Goal: Information Seeking & Learning: Learn about a topic

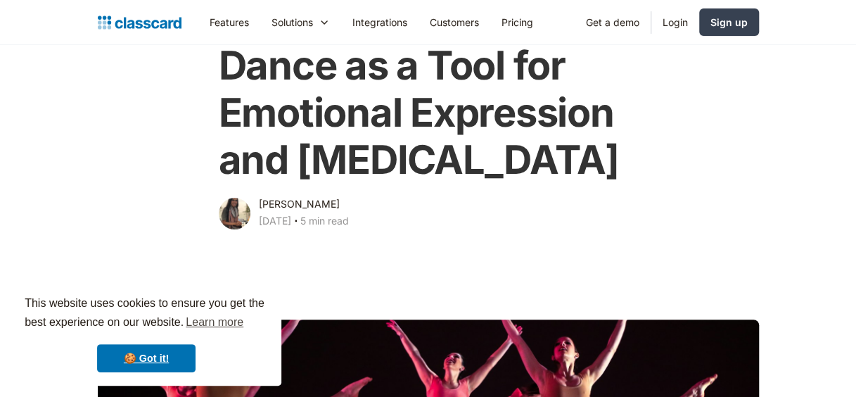
scroll to position [104, 0]
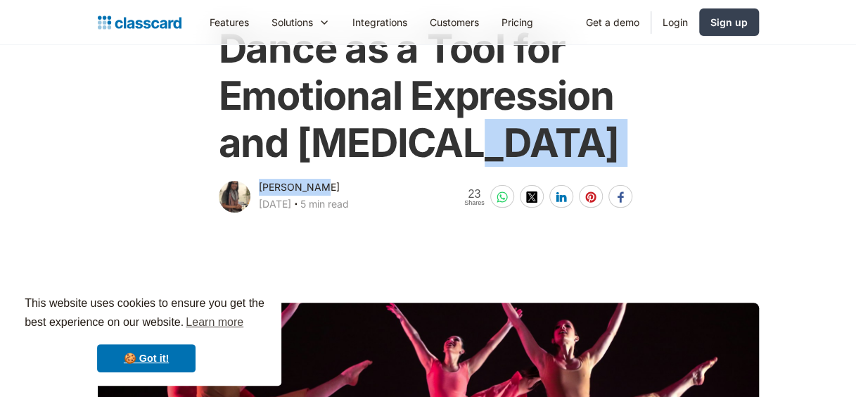
drag, startPoint x: 322, startPoint y: 229, endPoint x: 261, endPoint y: 224, distance: 60.8
click at [261, 215] on div "Dance as a Tool for Emotional Expression and [MEDICAL_DATA] [PERSON_NAME] [DATE…" at bounding box center [429, 113] width 428 height 204
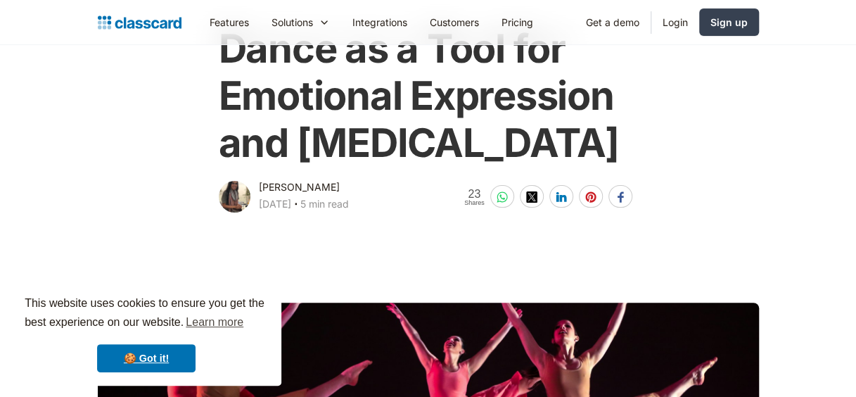
click at [349, 215] on div "[DATE] ‧ 5 min read" at bounding box center [304, 206] width 90 height 20
drag, startPoint x: 328, startPoint y: 232, endPoint x: 259, endPoint y: 234, distance: 69.0
click at [259, 215] on div "[PERSON_NAME] [DATE] ‧ 5 min read" at bounding box center [304, 197] width 90 height 37
copy div "[PERSON_NAME]"
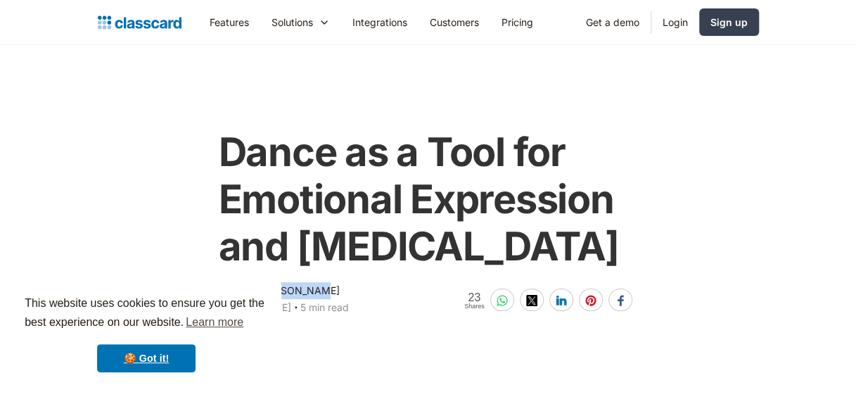
scroll to position [0, 0]
drag, startPoint x: 227, startPoint y: 148, endPoint x: 495, endPoint y: 279, distance: 298.3
click at [495, 272] on h1 "Dance as a Tool for Emotional Expression and [MEDICAL_DATA]" at bounding box center [428, 200] width 419 height 142
copy h1 "Dance as a Tool for Emotional Expression and [MEDICAL_DATA]"
click at [242, 108] on main "Dance as a Tool for Emotional Expression and [MEDICAL_DATA] [PERSON_NAME] [DATE…" at bounding box center [428, 182] width 856 height 274
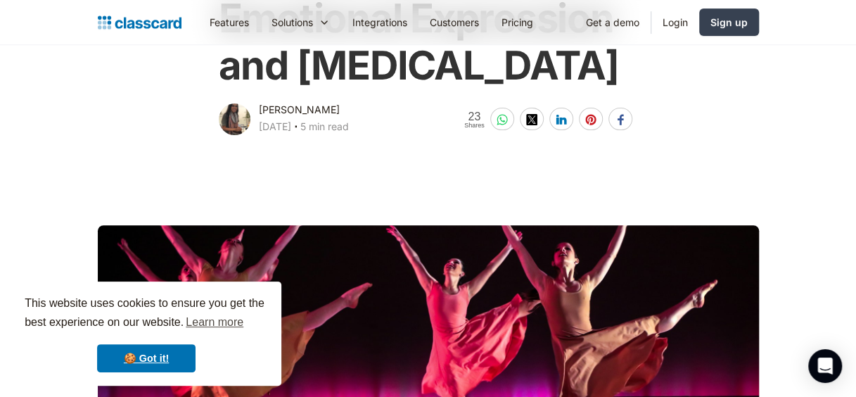
scroll to position [176, 0]
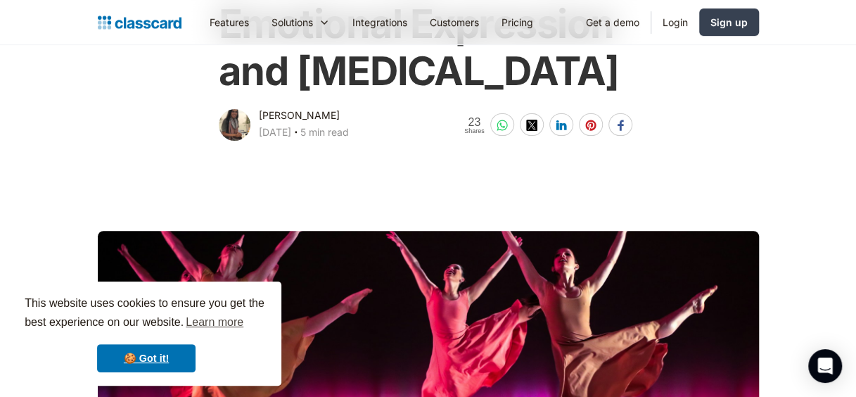
drag, startPoint x: 432, startPoint y: 13, endPoint x: 775, endPoint y: 186, distance: 384.9
click at [775, 144] on main "Dance as a Tool for Emotional Expression and [MEDICAL_DATA] [PERSON_NAME] [DATE…" at bounding box center [428, 6] width 856 height 274
